Goal: Find specific page/section: Find specific page/section

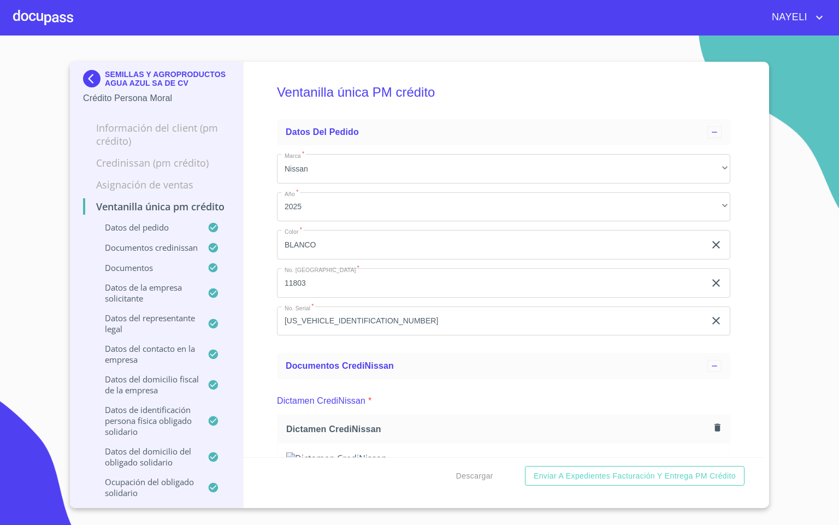
scroll to position [2048, 0]
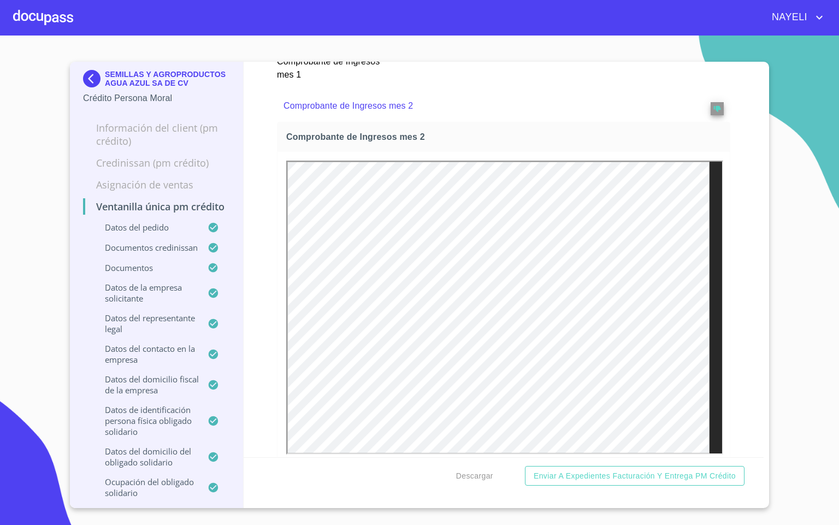
click at [40, 28] on div at bounding box center [43, 17] width 60 height 35
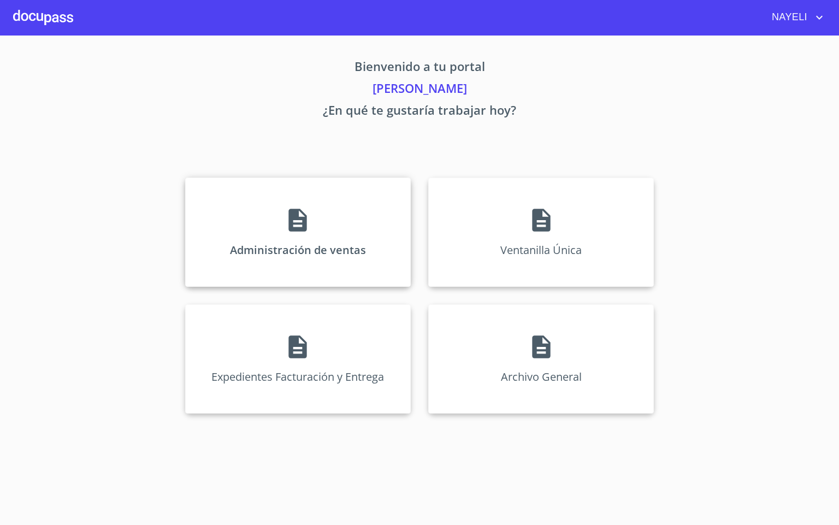
click at [264, 213] on div "Administración de ventas" at bounding box center [298, 231] width 226 height 109
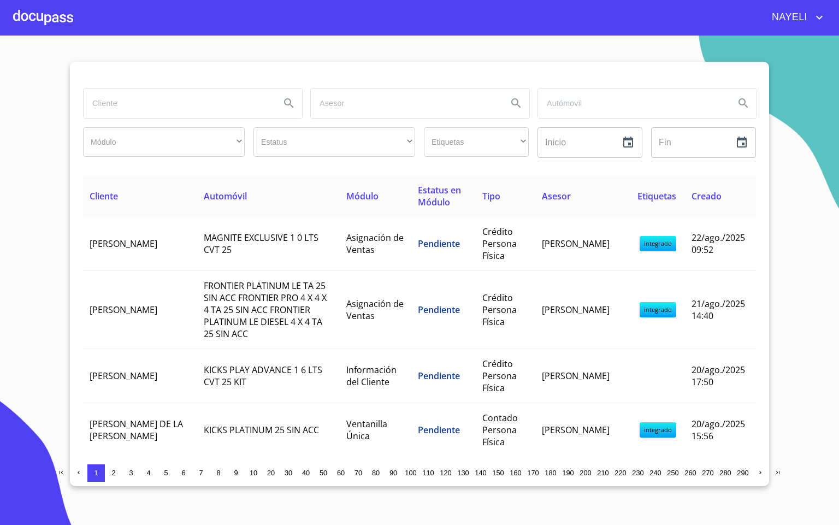
click at [116, 111] on input "search" at bounding box center [178, 102] width 188 height 29
type input "[PERSON_NAME]"
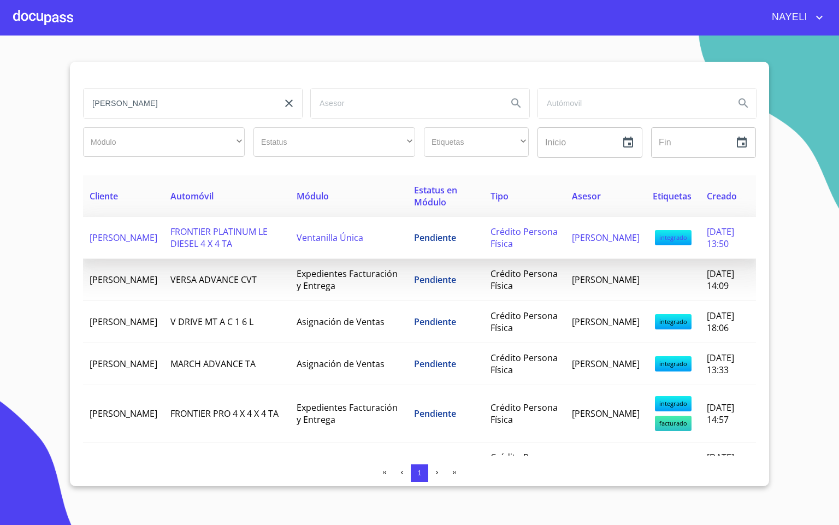
click at [128, 254] on td "[PERSON_NAME]" at bounding box center [123, 238] width 81 height 42
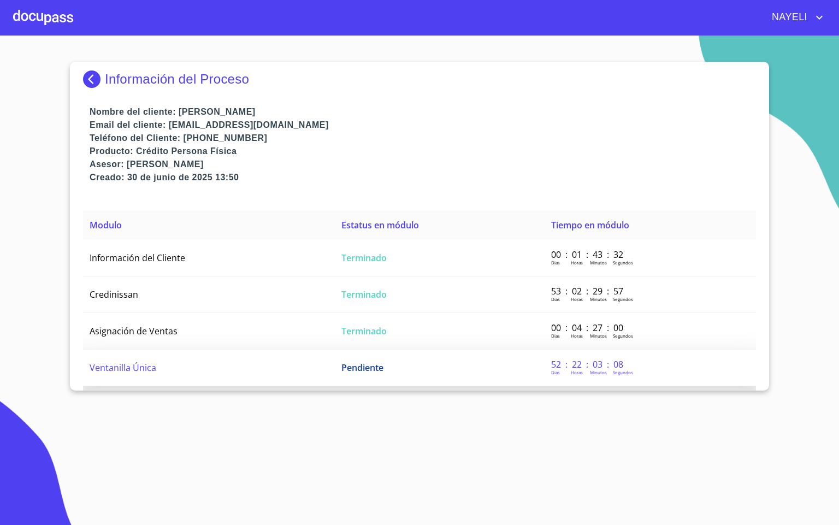
click at [145, 377] on td "Ventanilla Única" at bounding box center [209, 367] width 252 height 37
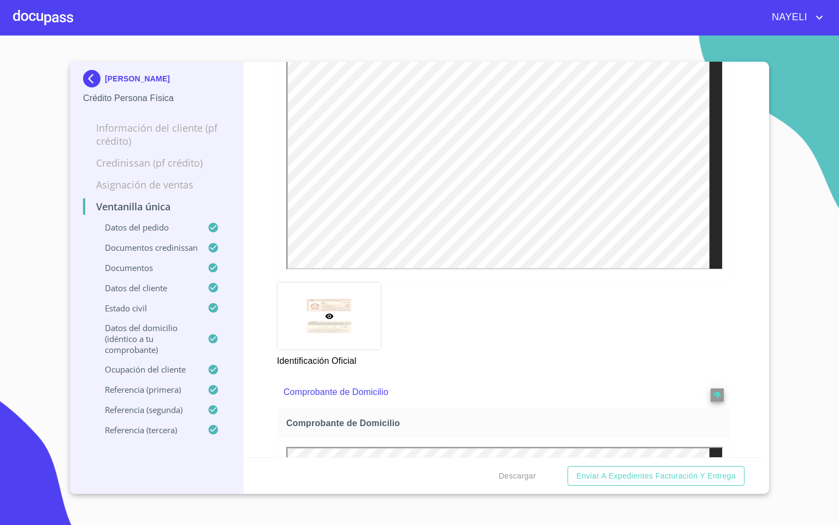
scroll to position [737, 0]
